Goal: Task Accomplishment & Management: Manage account settings

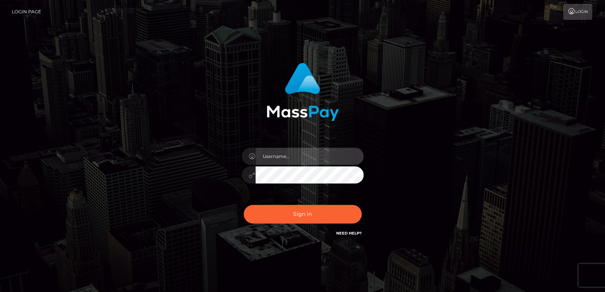
click at [290, 151] on input "text" at bounding box center [309, 156] width 108 height 17
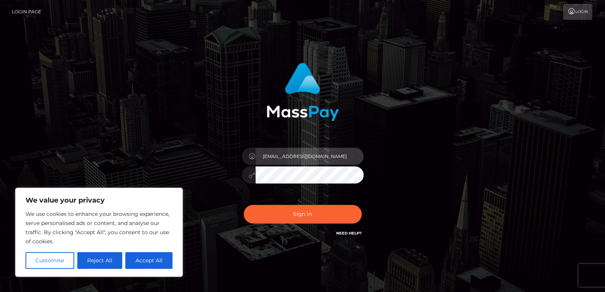
type input "lilx7479@gmail.com"
click at [244, 205] on button "Sign in" at bounding box center [303, 214] width 118 height 19
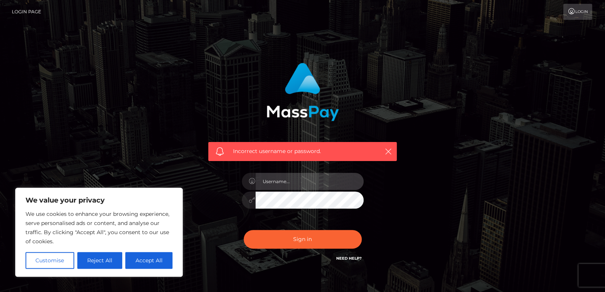
click at [293, 186] on input "text" at bounding box center [309, 181] width 108 height 17
click at [575, 11] on link "Login" at bounding box center [577, 12] width 29 height 16
